Goal: Transaction & Acquisition: Purchase product/service

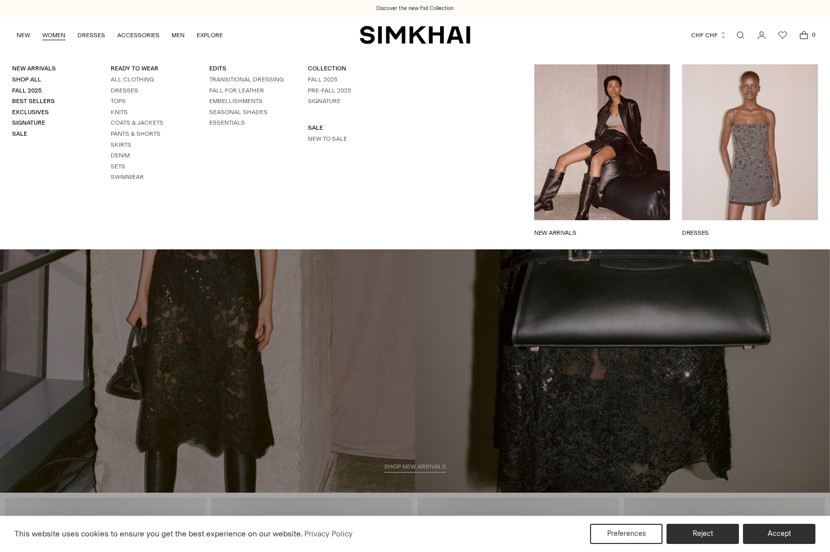
click at [56, 33] on link "WOMEN" at bounding box center [53, 35] width 23 height 22
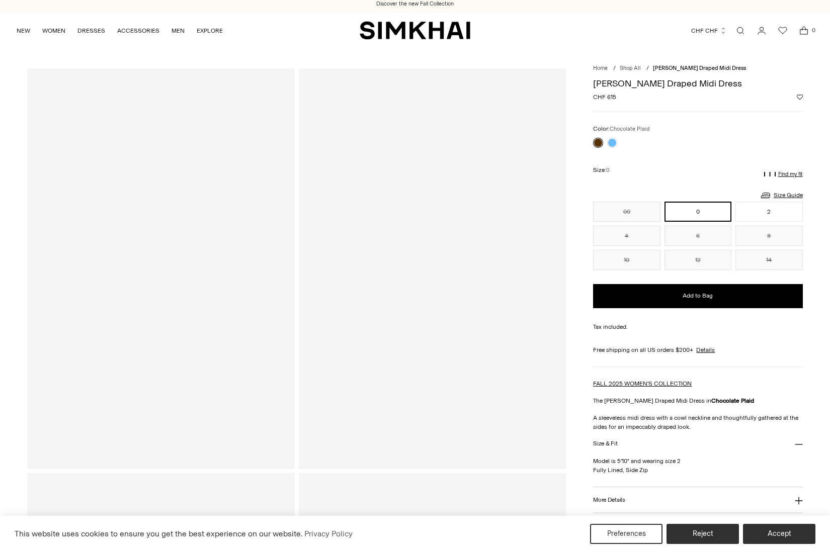
scroll to position [6, 0]
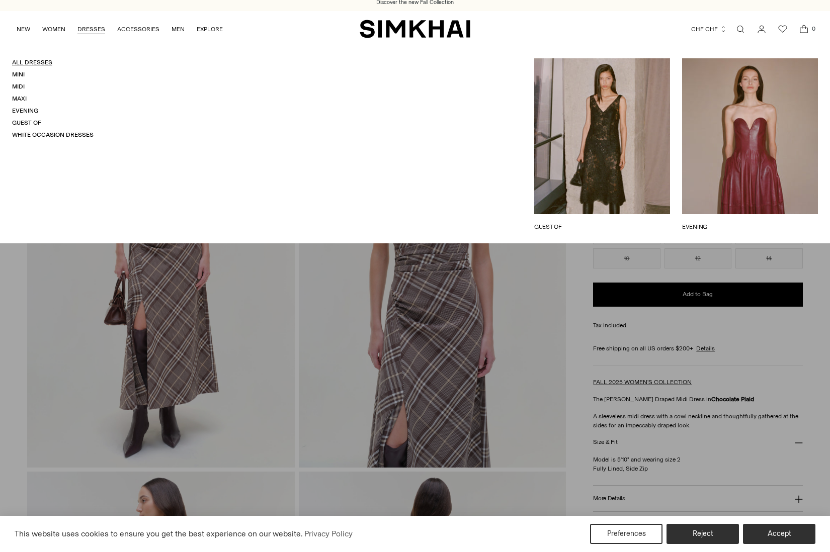
click at [39, 60] on link "All Dresses" at bounding box center [32, 62] width 40 height 7
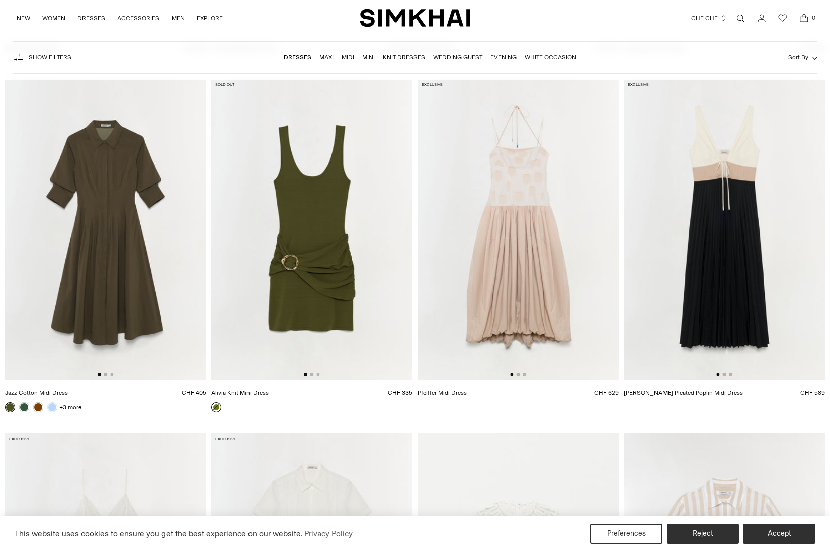
scroll to position [13538, 0]
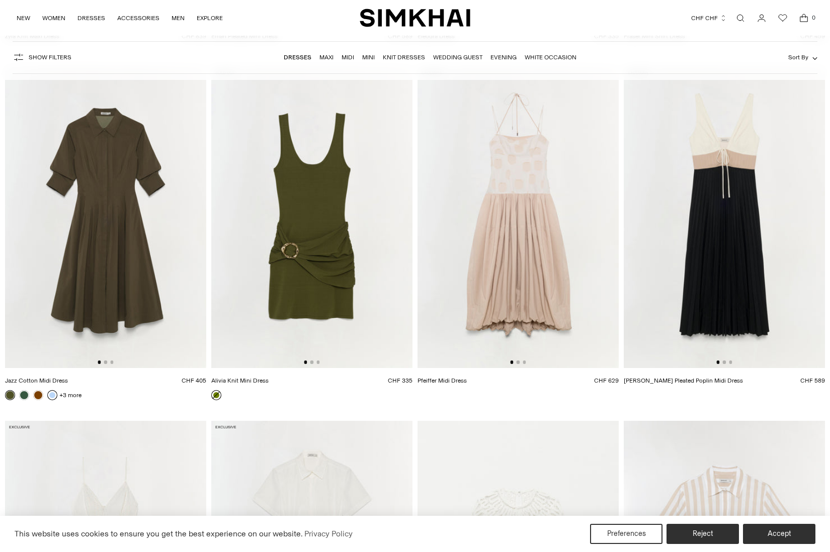
click at [50, 391] on link at bounding box center [52, 395] width 10 height 10
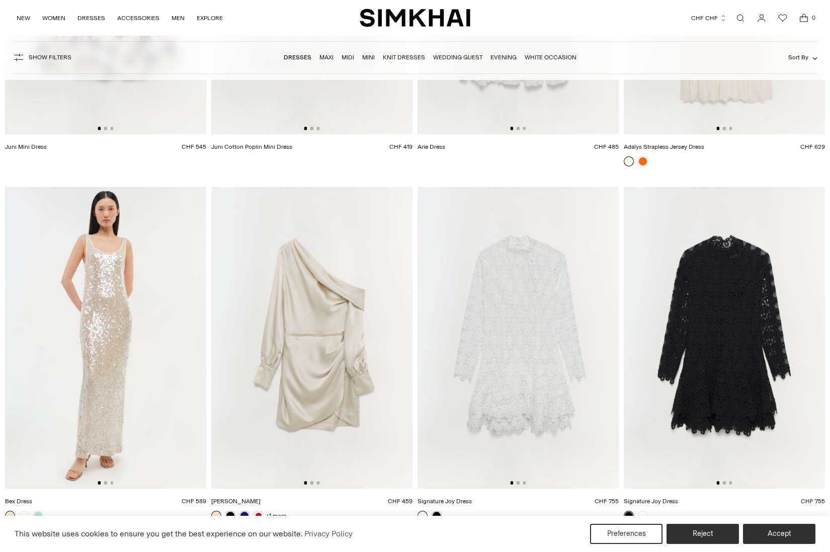
scroll to position [14813, 0]
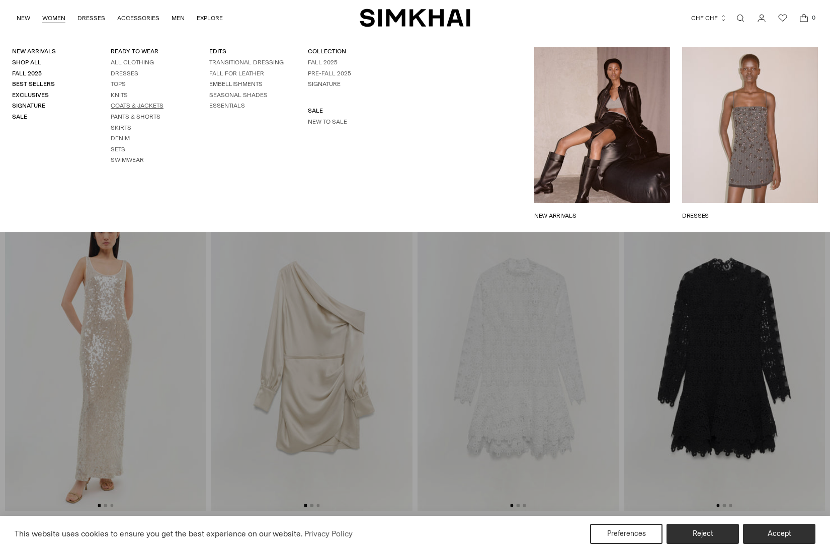
click at [145, 102] on link "Coats & Jackets" at bounding box center [137, 105] width 53 height 7
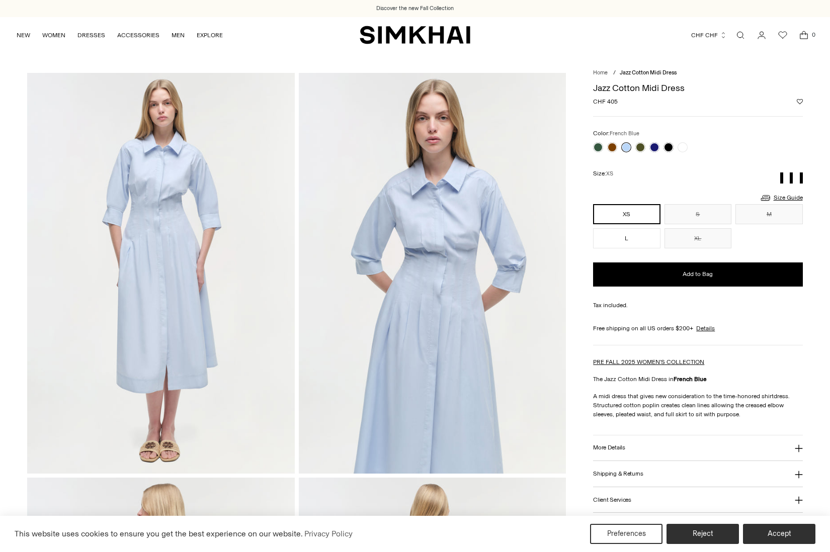
scroll to position [6, 0]
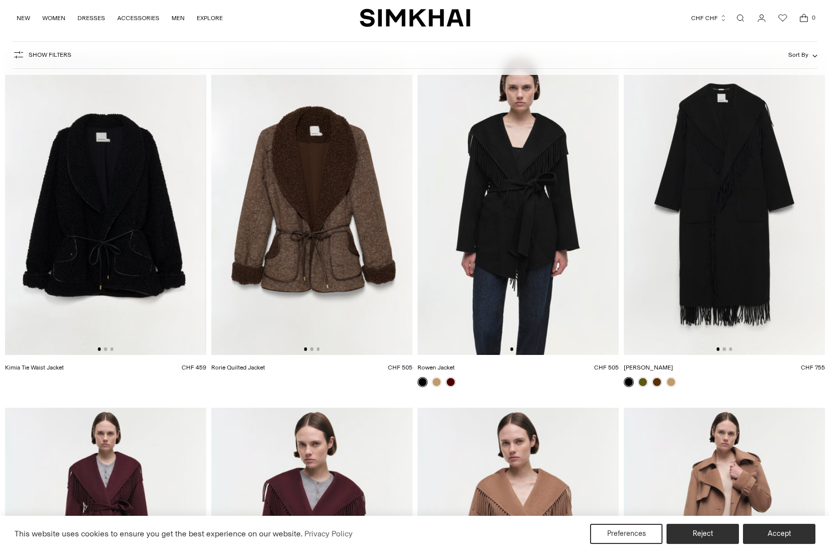
scroll to position [0, 2]
click at [133, 185] on img at bounding box center [103, 204] width 201 height 302
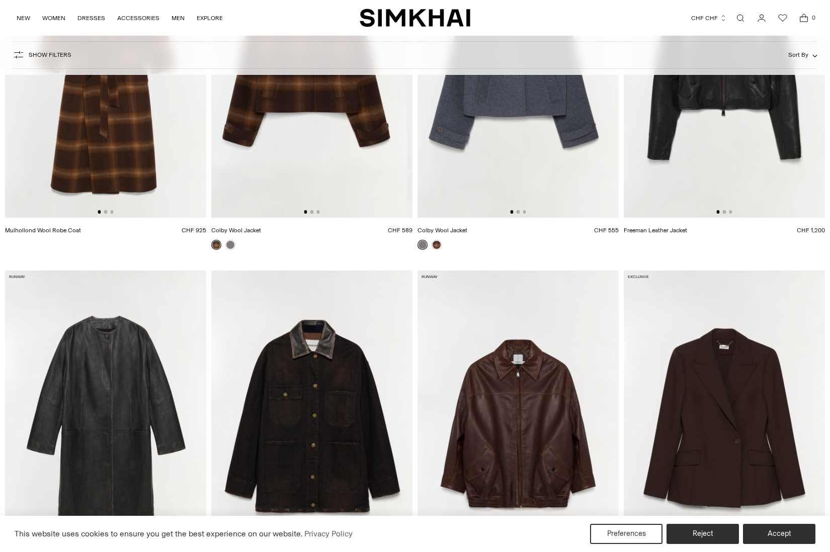
scroll to position [584, 0]
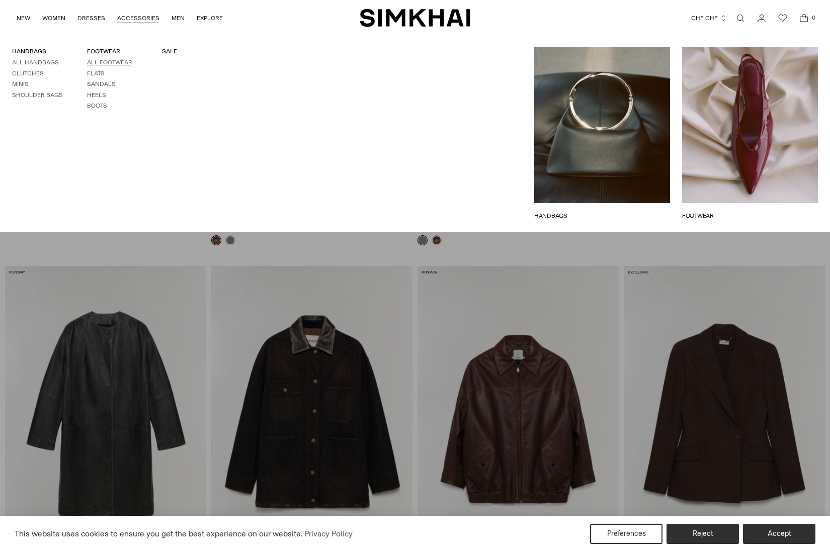
click at [118, 61] on link "All Footwear" at bounding box center [109, 62] width 45 height 7
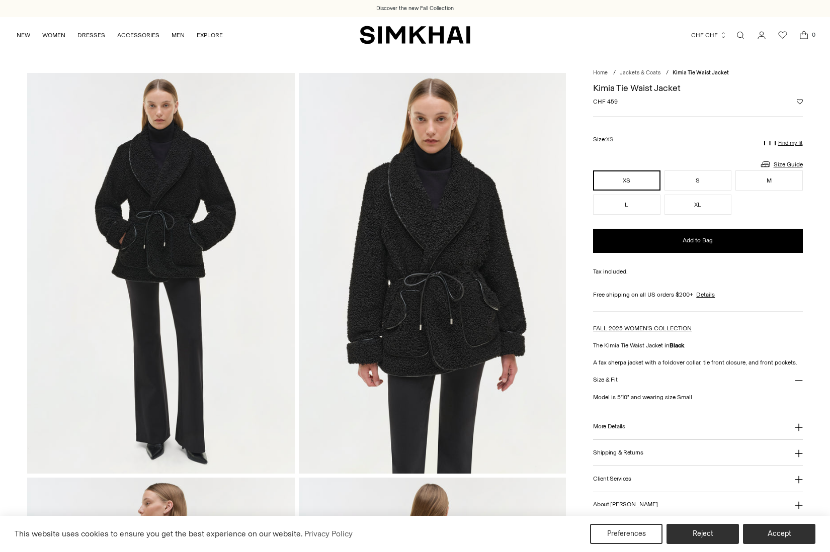
scroll to position [1, 0]
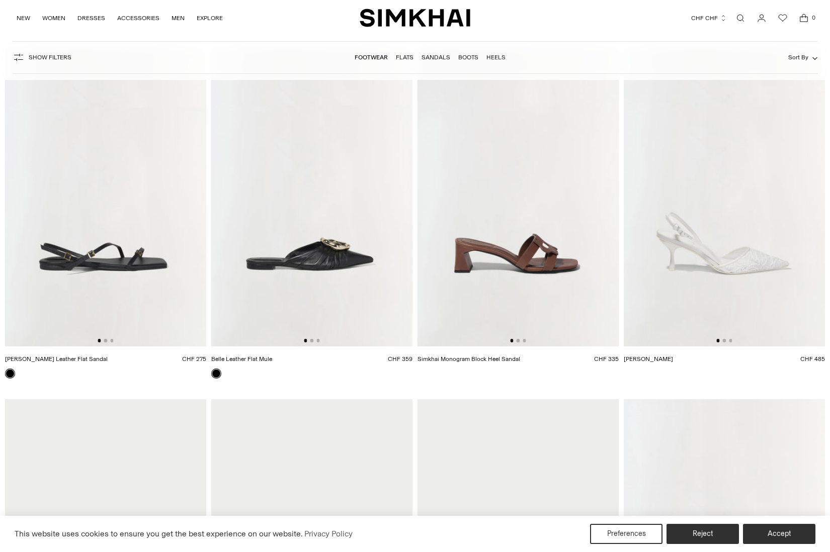
scroll to position [3641, 0]
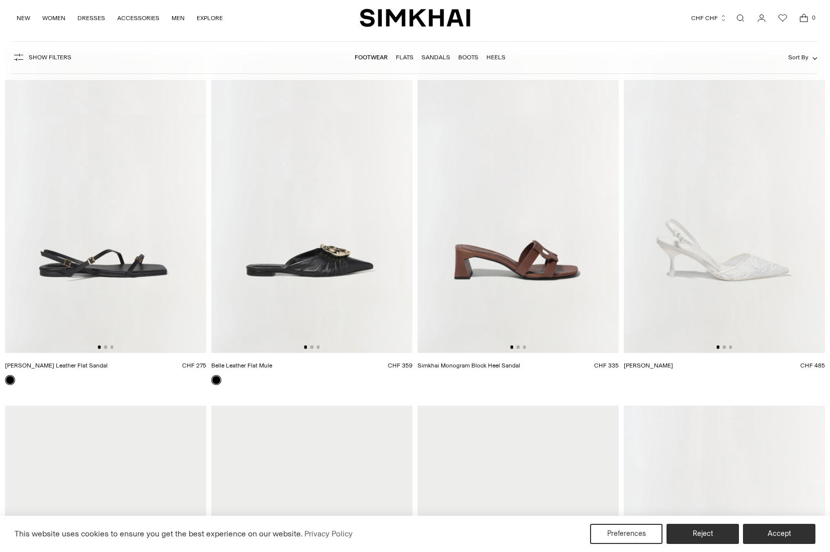
click at [547, 258] on img at bounding box center [518, 202] width 201 height 302
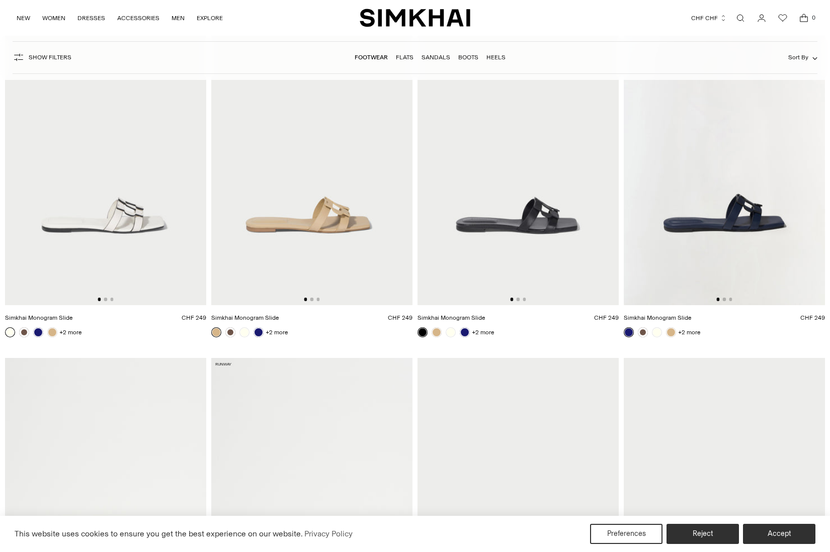
scroll to position [4014, 0]
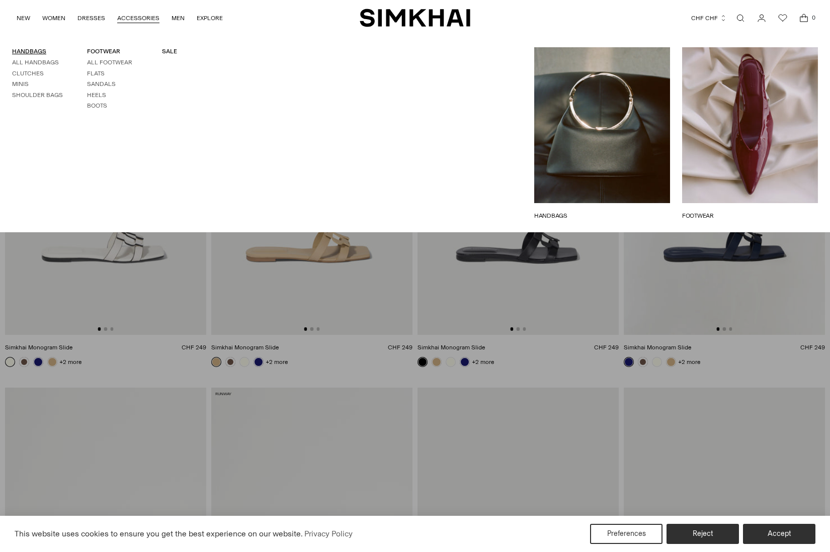
click at [41, 49] on link "HANDBAGS" at bounding box center [29, 51] width 34 height 7
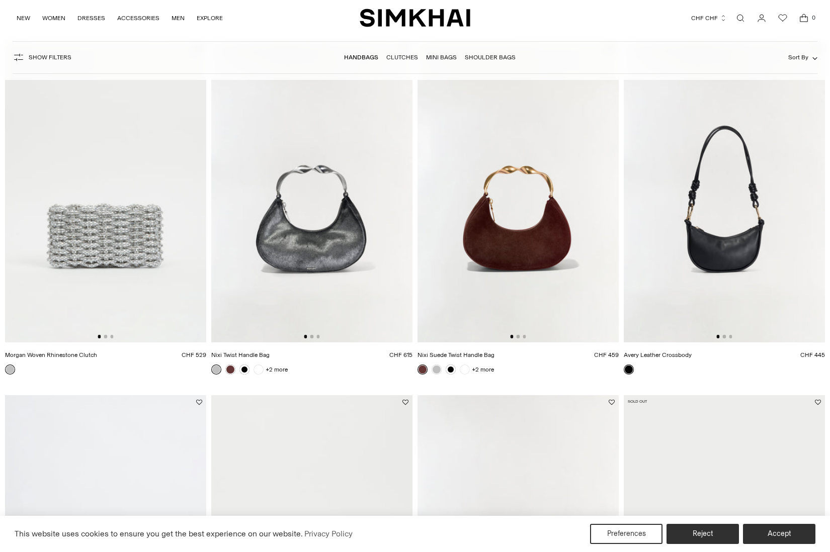
scroll to position [827, 0]
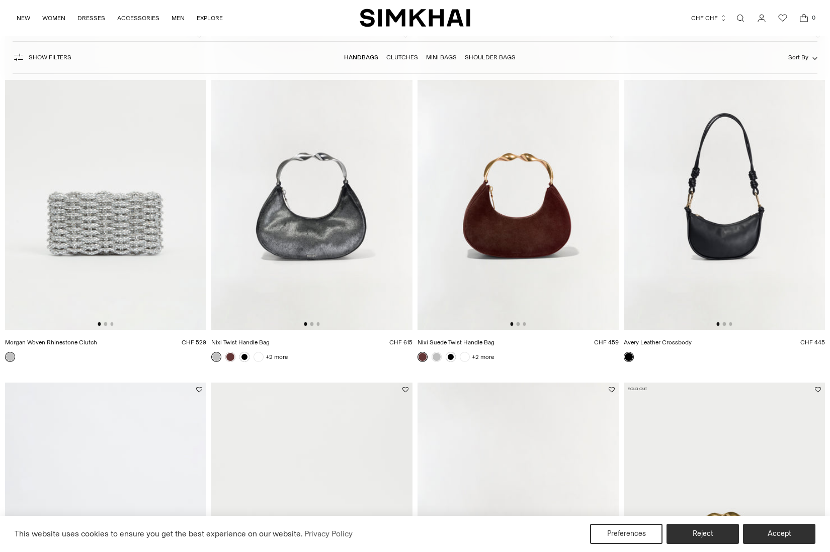
click at [132, 225] on img at bounding box center [105, 179] width 201 height 302
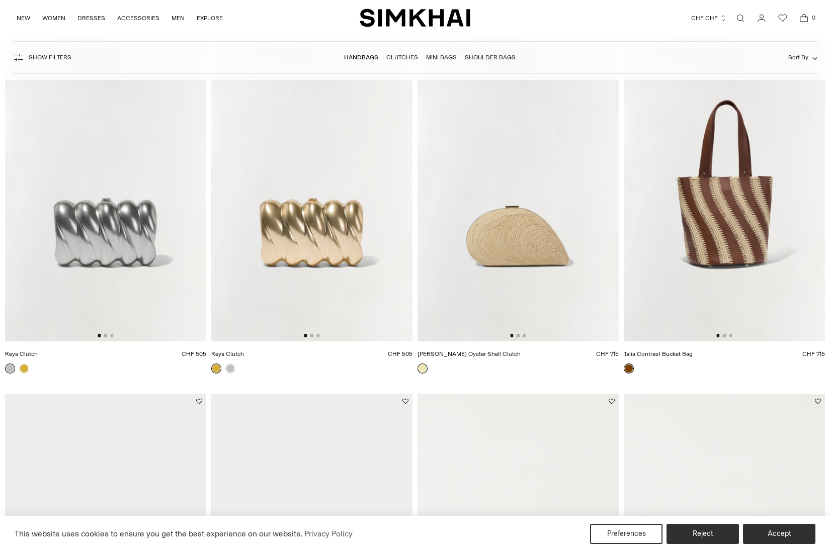
scroll to position [2860, 0]
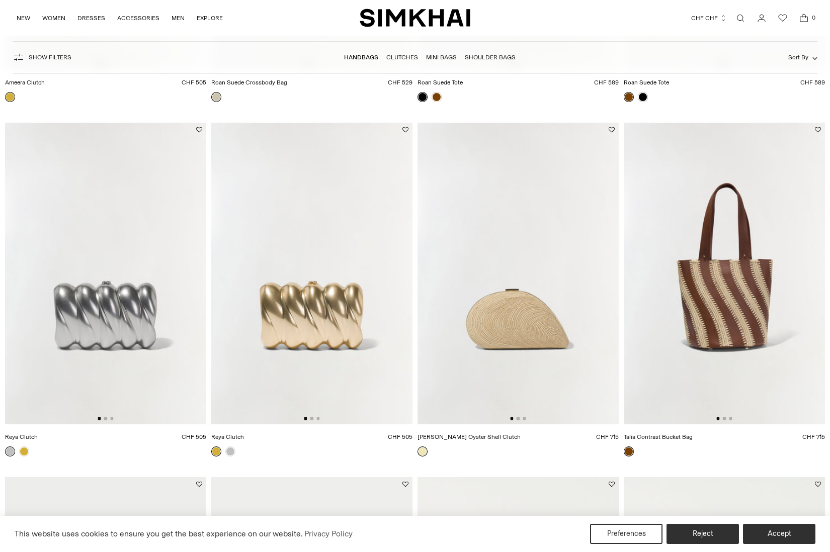
click at [104, 308] on img at bounding box center [105, 274] width 201 height 302
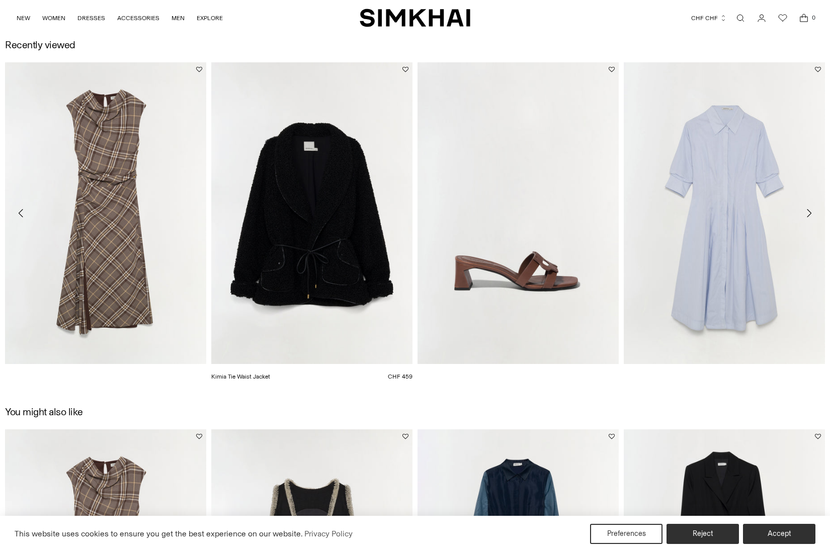
scroll to position [876, 0]
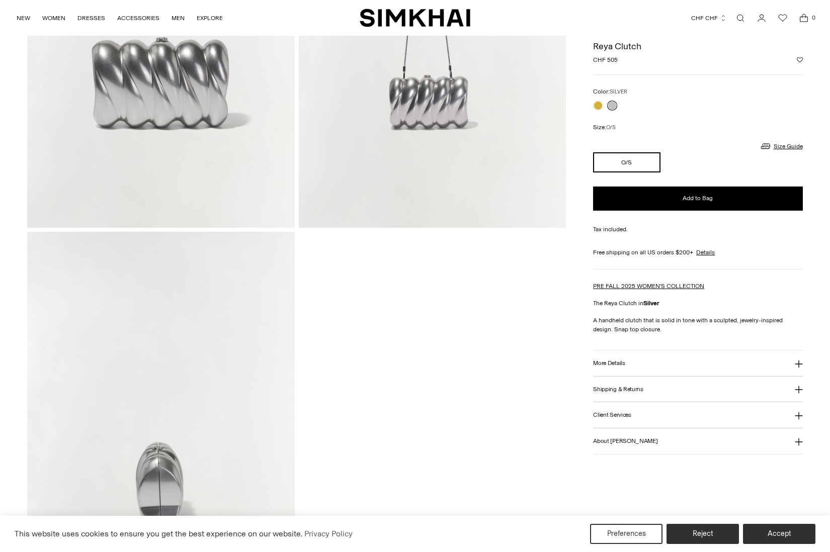
scroll to position [234, 0]
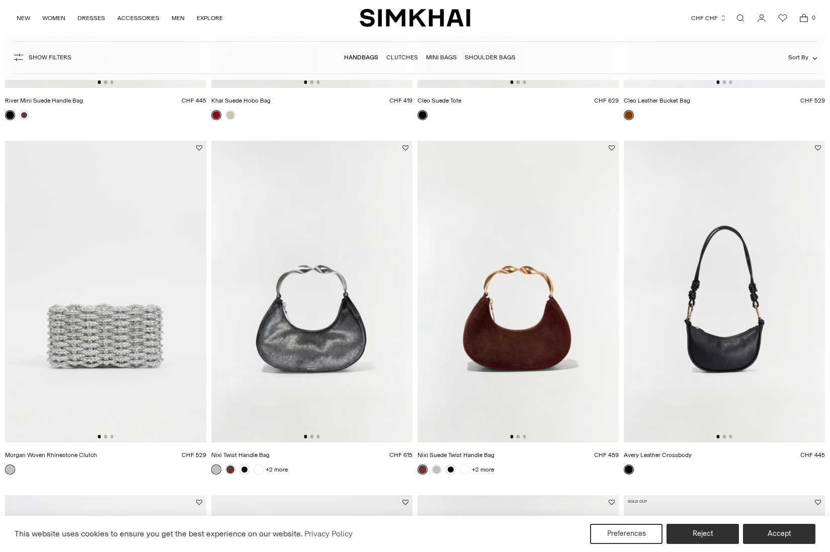
click at [122, 341] on img at bounding box center [105, 292] width 201 height 302
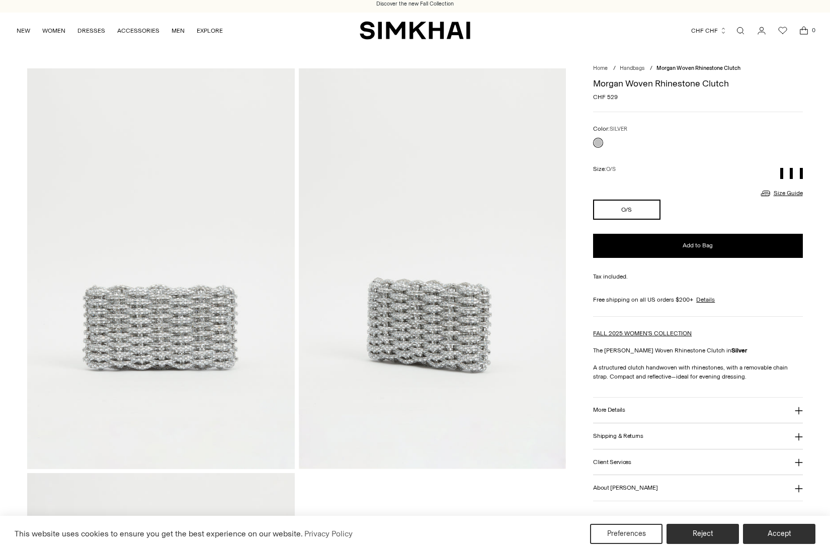
click at [405, 333] on img at bounding box center [432, 268] width 267 height 401
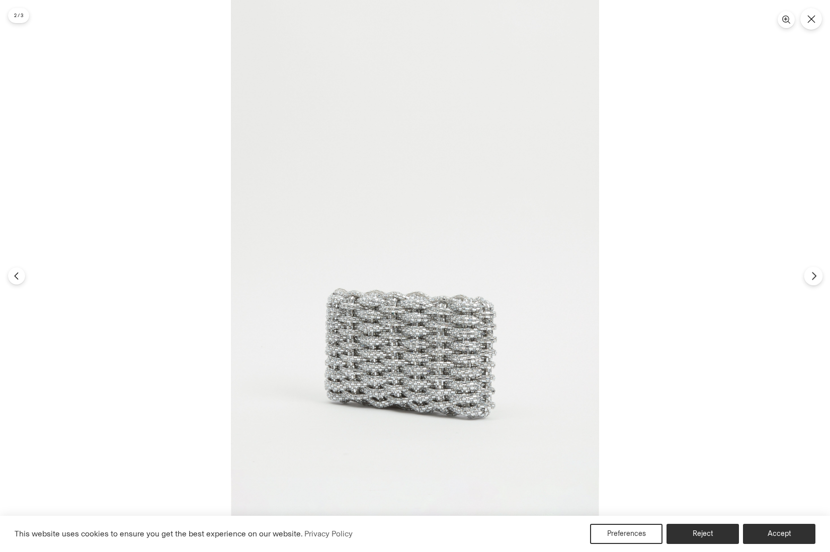
click at [813, 279] on icon "Next" at bounding box center [814, 276] width 9 height 9
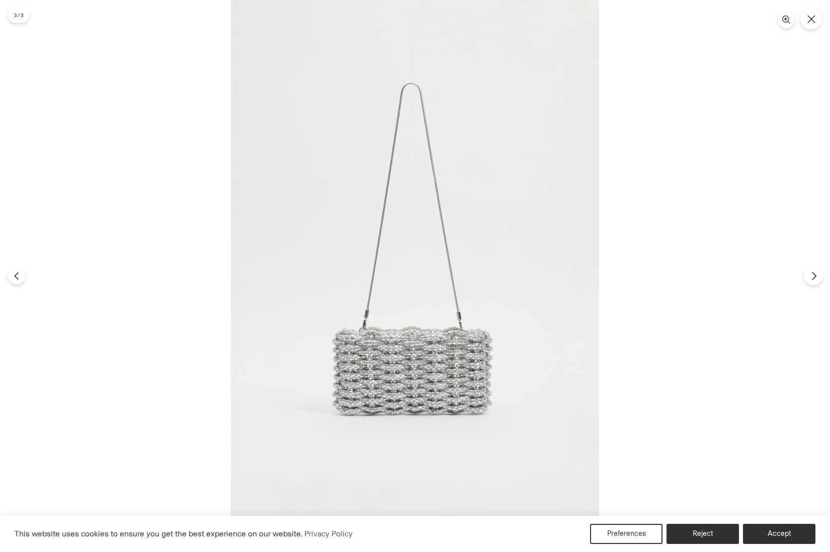
click at [813, 279] on icon "Next" at bounding box center [814, 276] width 9 height 9
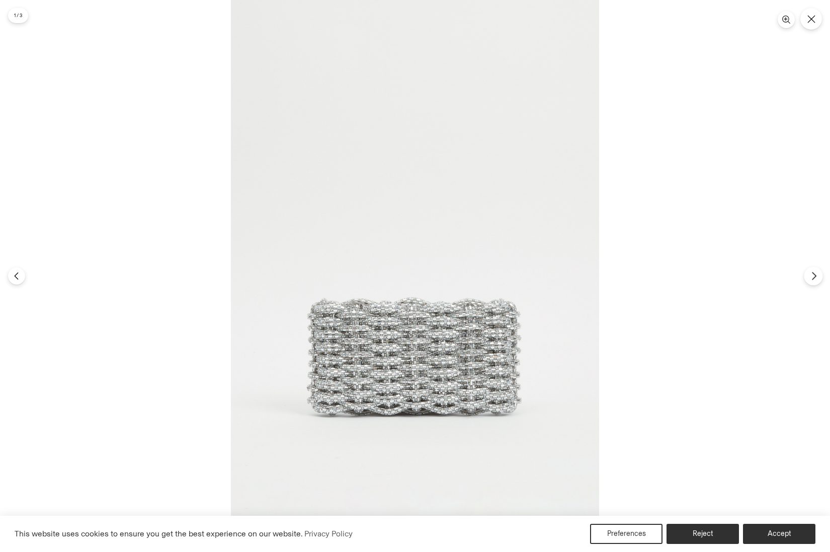
click at [813, 279] on icon "Next" at bounding box center [814, 276] width 9 height 9
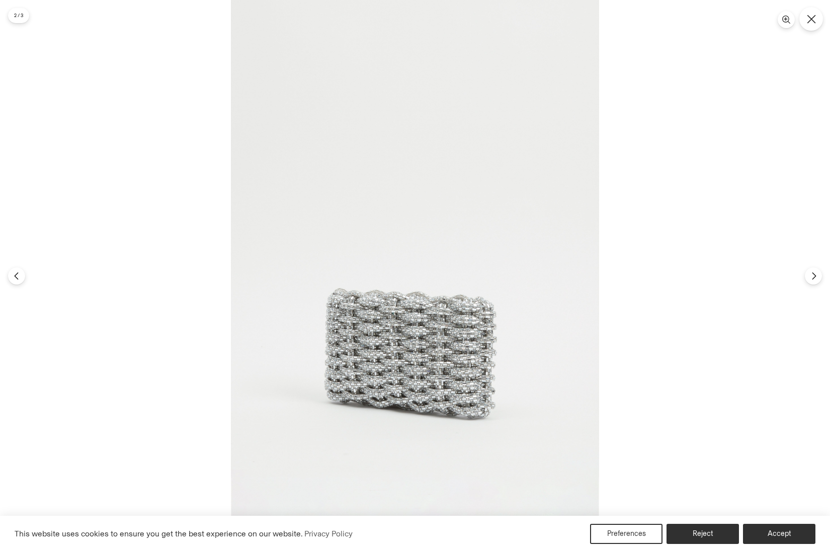
click at [819, 14] on button "Close" at bounding box center [811, 19] width 24 height 24
